Goal: Transaction & Acquisition: Purchase product/service

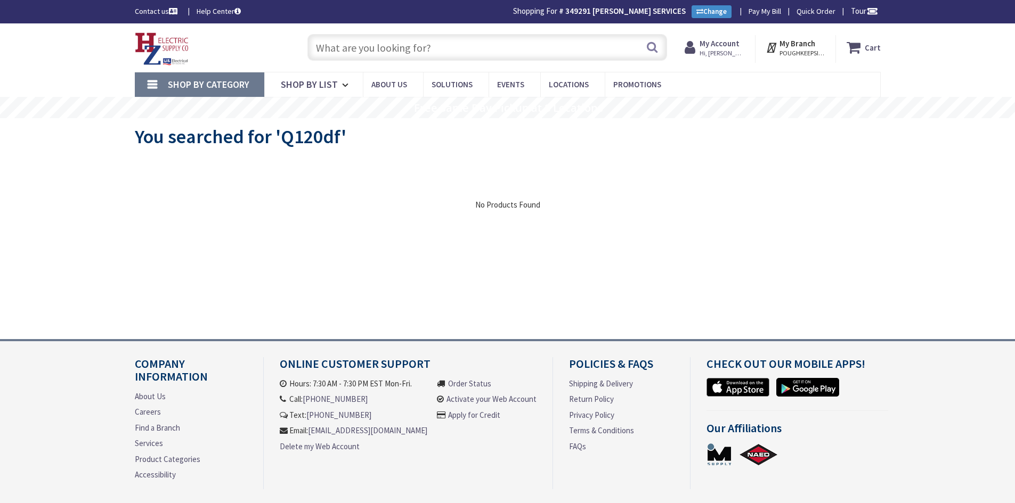
click at [462, 46] on input "text" at bounding box center [487, 47] width 360 height 27
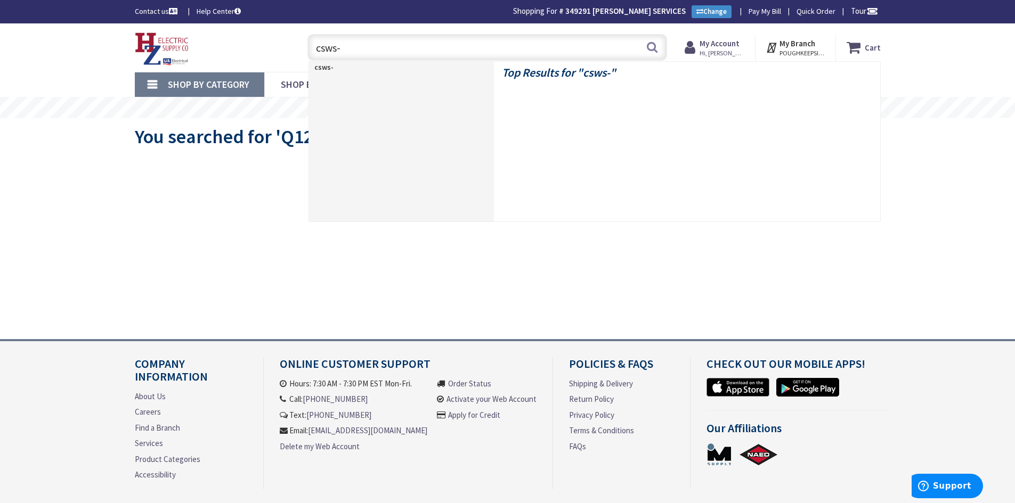
type input "csws-3"
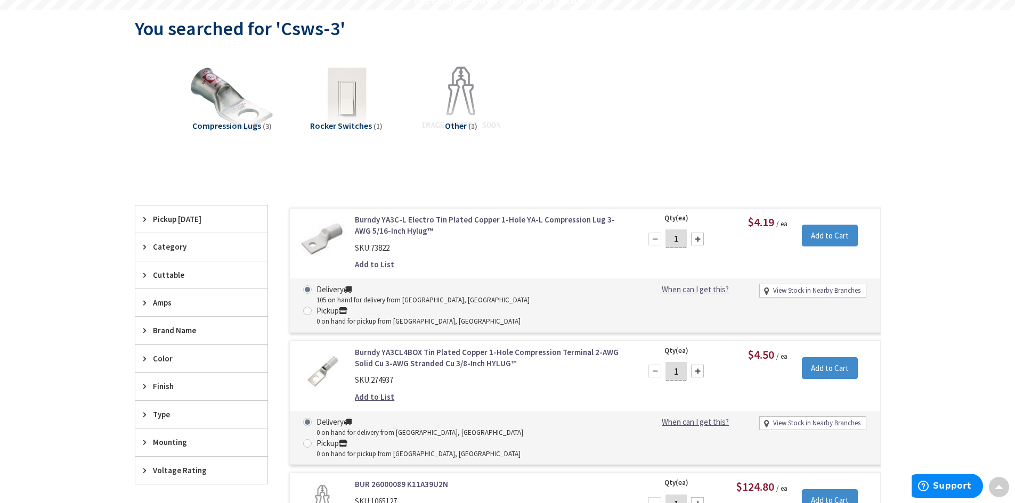
type input "[PERSON_NAME] Rd, [GEOGRAPHIC_DATA], [GEOGRAPHIC_DATA]"
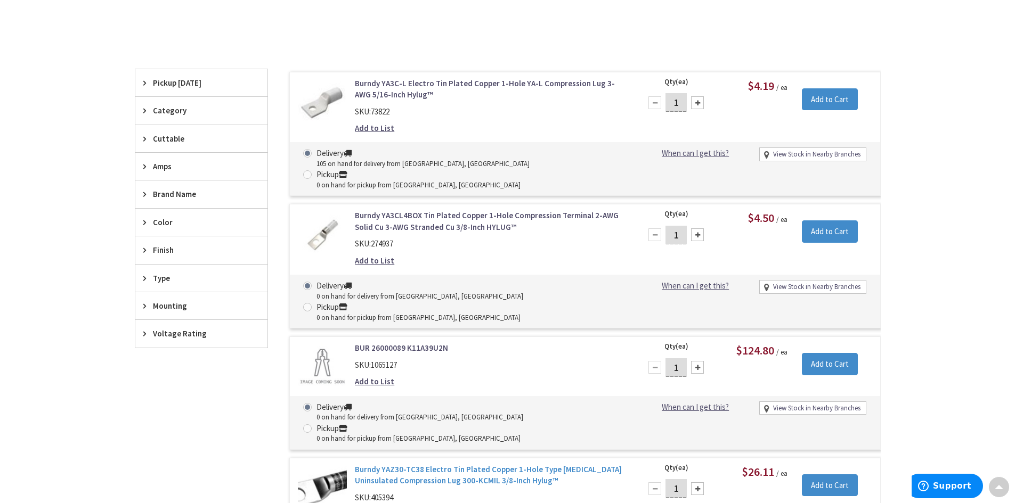
scroll to position [215, 0]
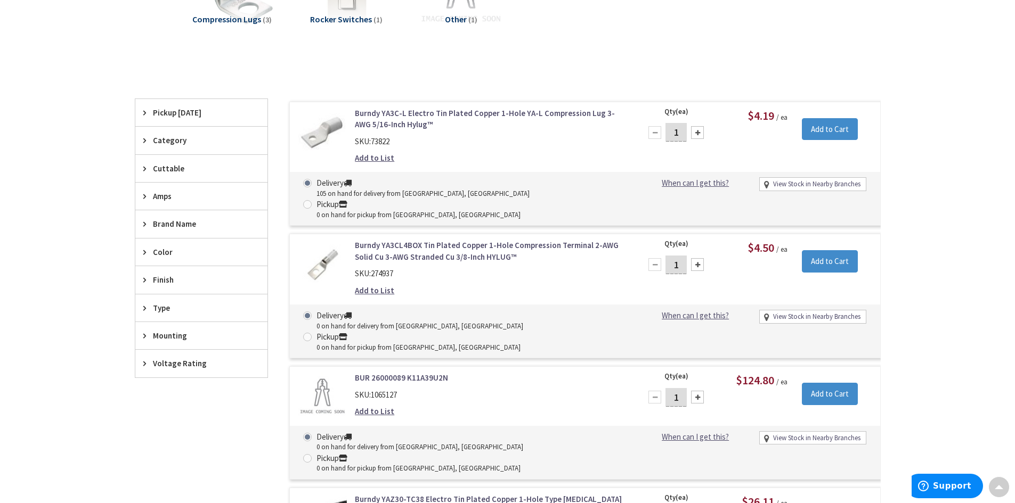
click at [697, 258] on div at bounding box center [697, 264] width 13 height 13
type input "3"
click at [813, 250] on input "Add to Cart" at bounding box center [830, 261] width 56 height 22
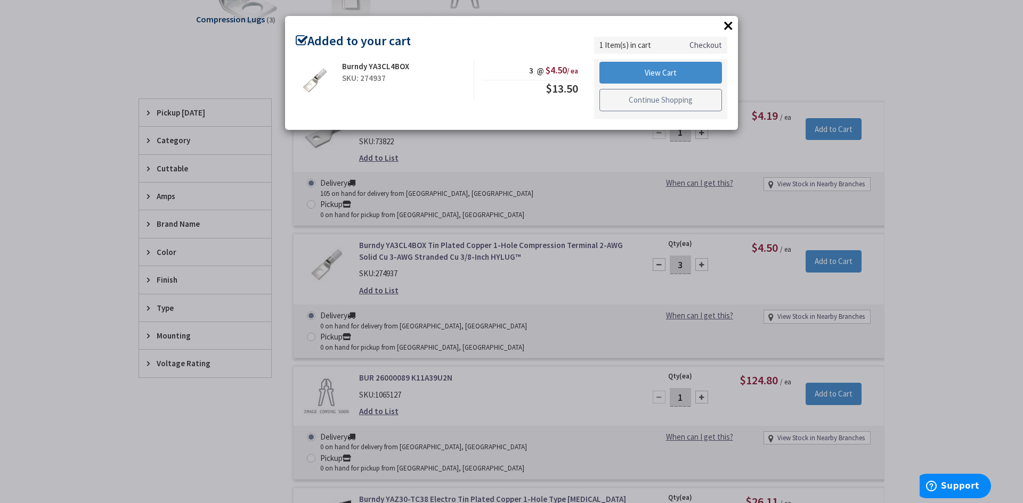
click at [661, 95] on link "Continue Shopping" at bounding box center [660, 100] width 123 height 22
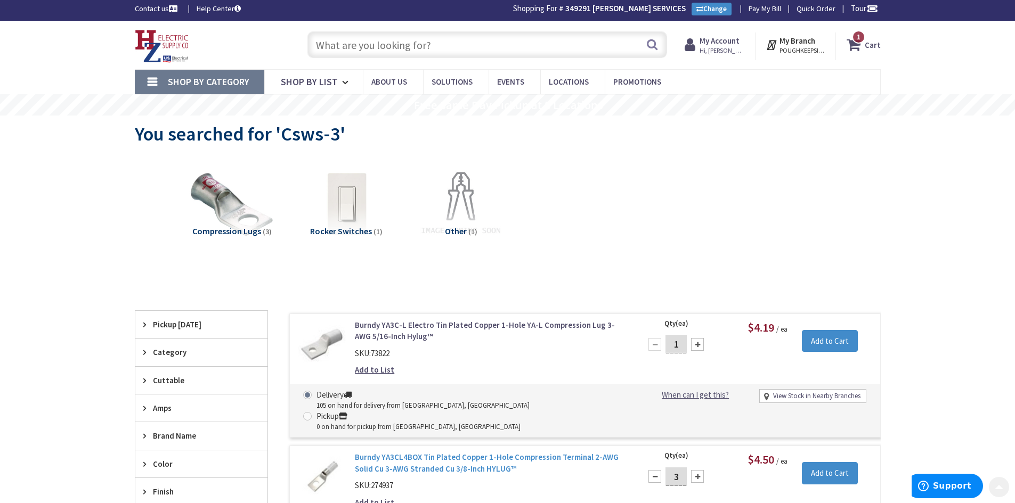
scroll to position [0, 0]
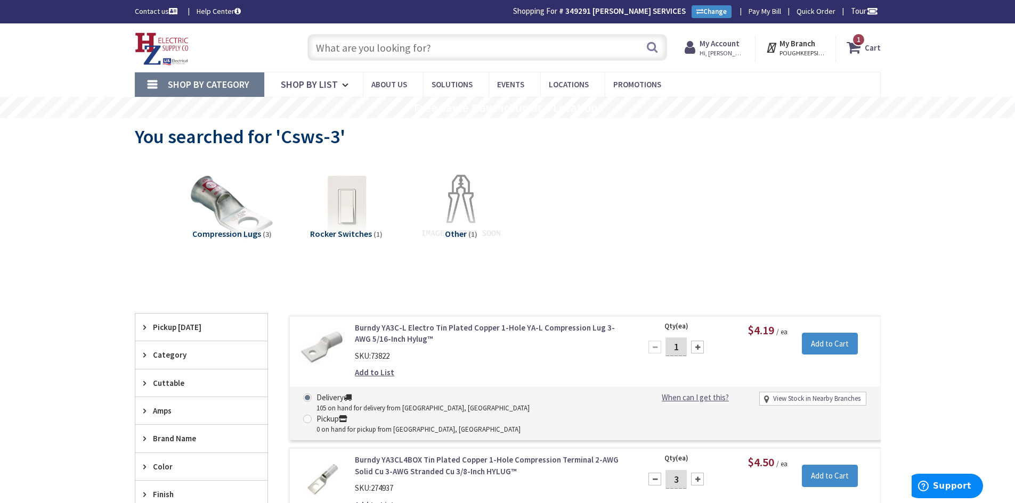
click at [447, 48] on input "text" at bounding box center [487, 47] width 360 height 27
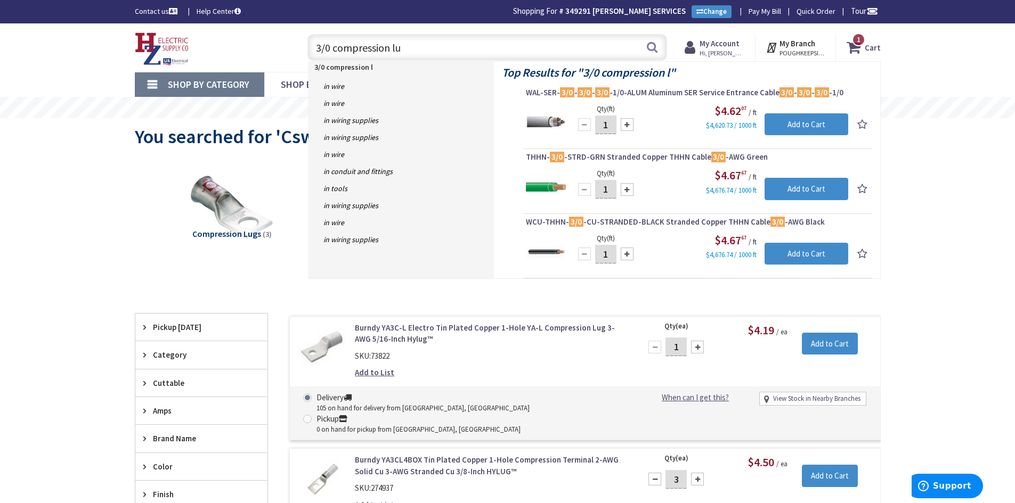
type input "3/0 compression lug"
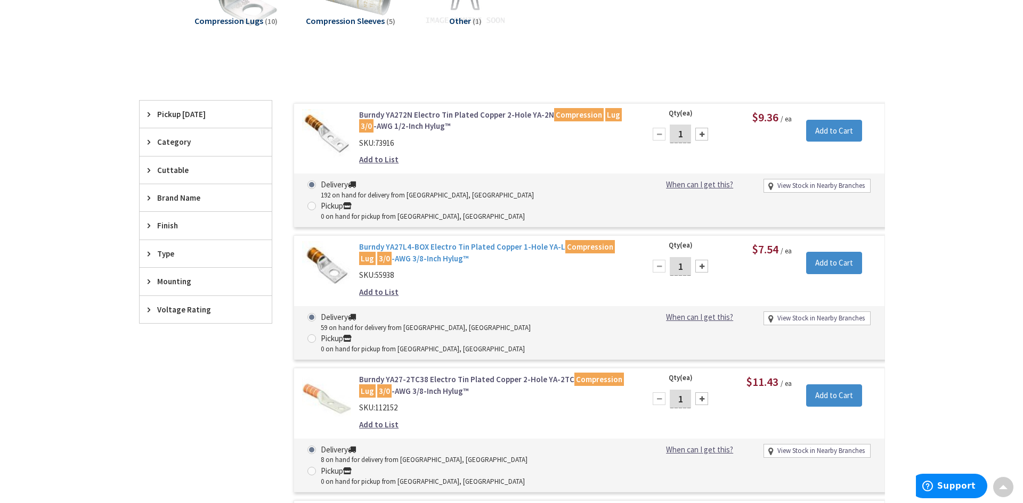
scroll to position [215, 0]
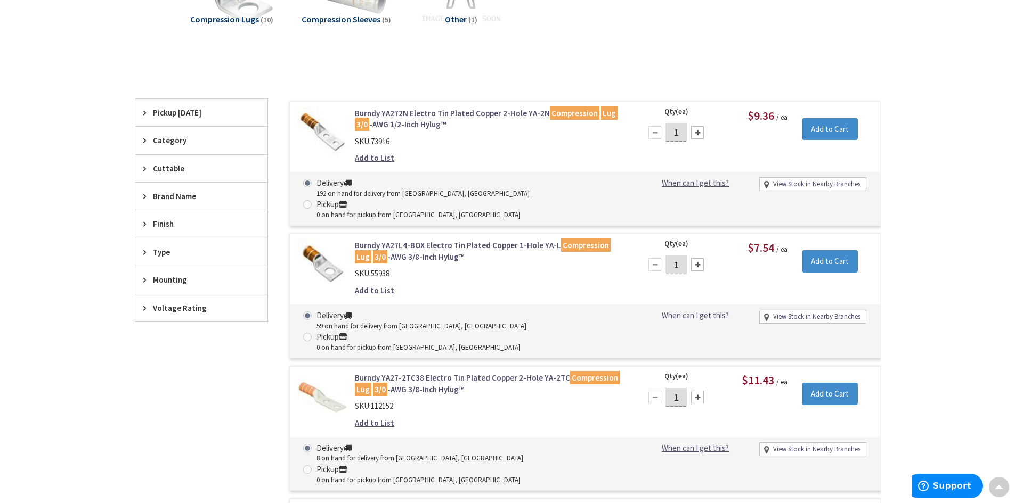
click at [702, 258] on div at bounding box center [697, 264] width 13 height 13
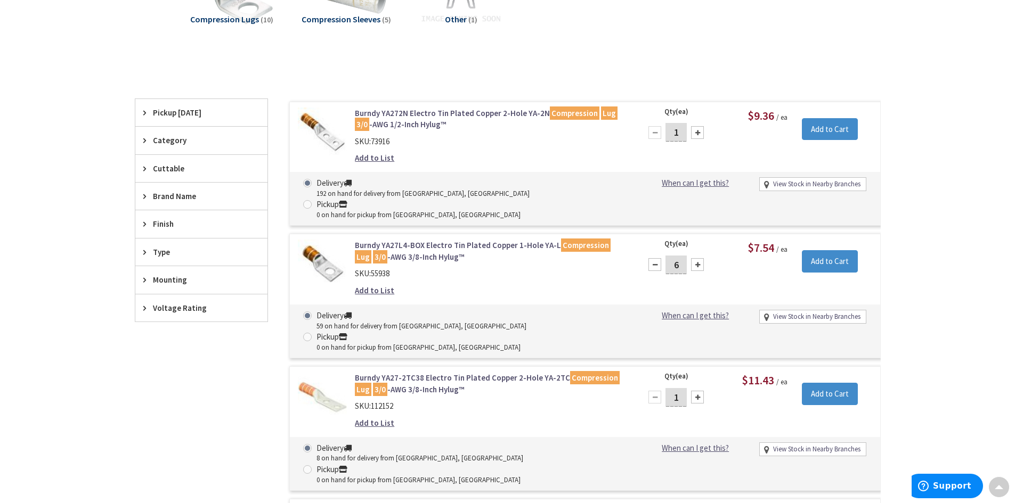
click at [702, 258] on div at bounding box center [697, 264] width 13 height 13
click at [657, 258] on div at bounding box center [654, 264] width 13 height 13
click at [699, 258] on div at bounding box center [697, 264] width 13 height 13
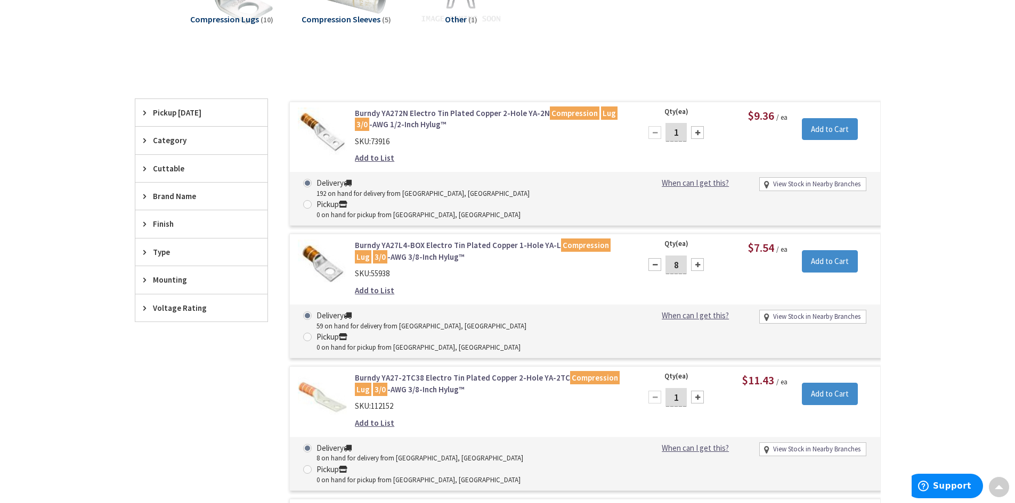
type input "9"
click at [823, 250] on input "Add to Cart" at bounding box center [830, 261] width 56 height 22
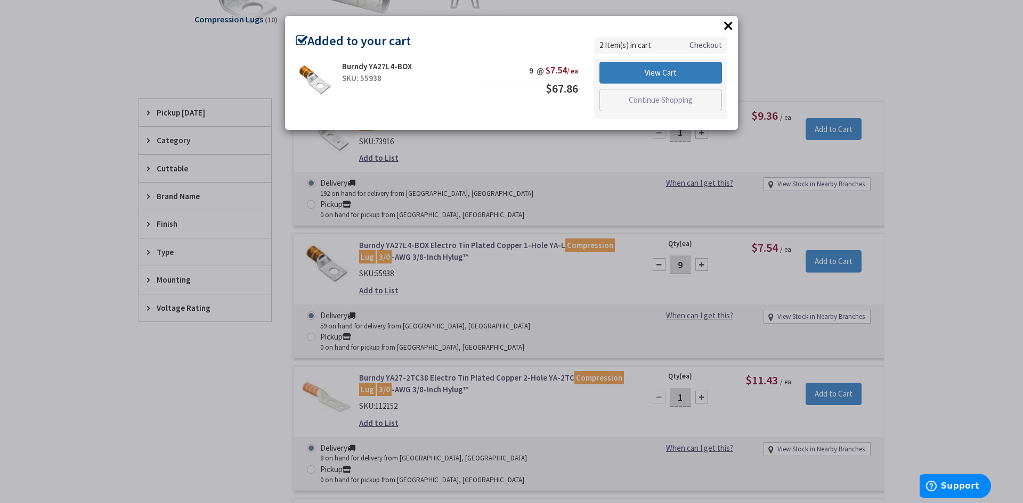
click at [664, 74] on link "View Cart" at bounding box center [660, 73] width 123 height 22
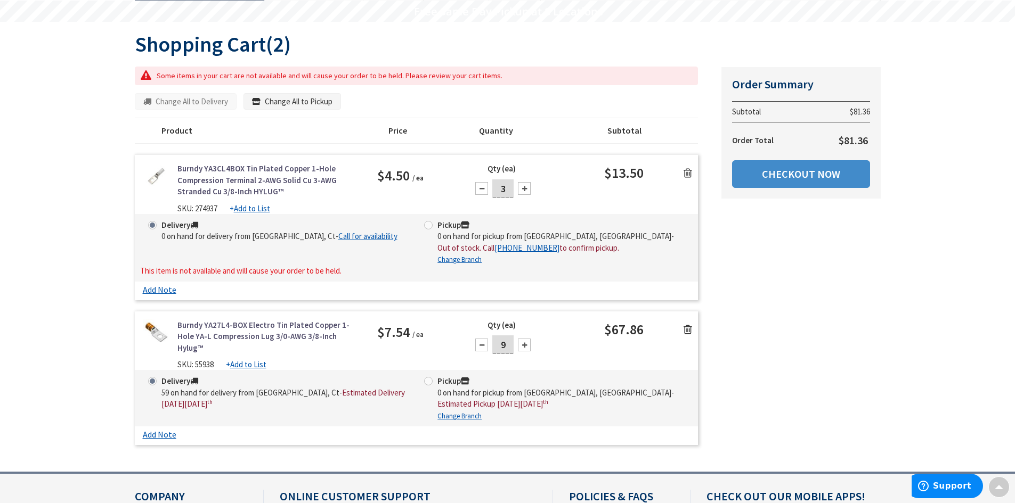
scroll to position [108, 0]
